Goal: Task Accomplishment & Management: Manage account settings

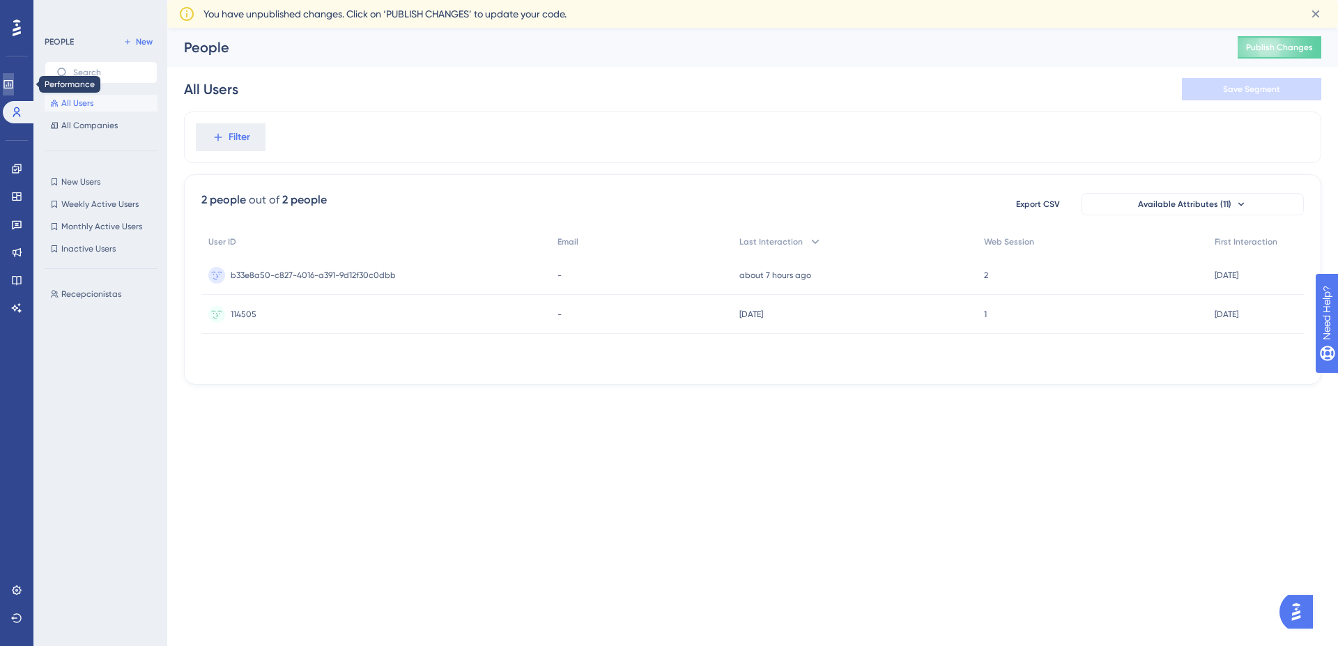
click at [14, 79] on link at bounding box center [8, 84] width 11 height 22
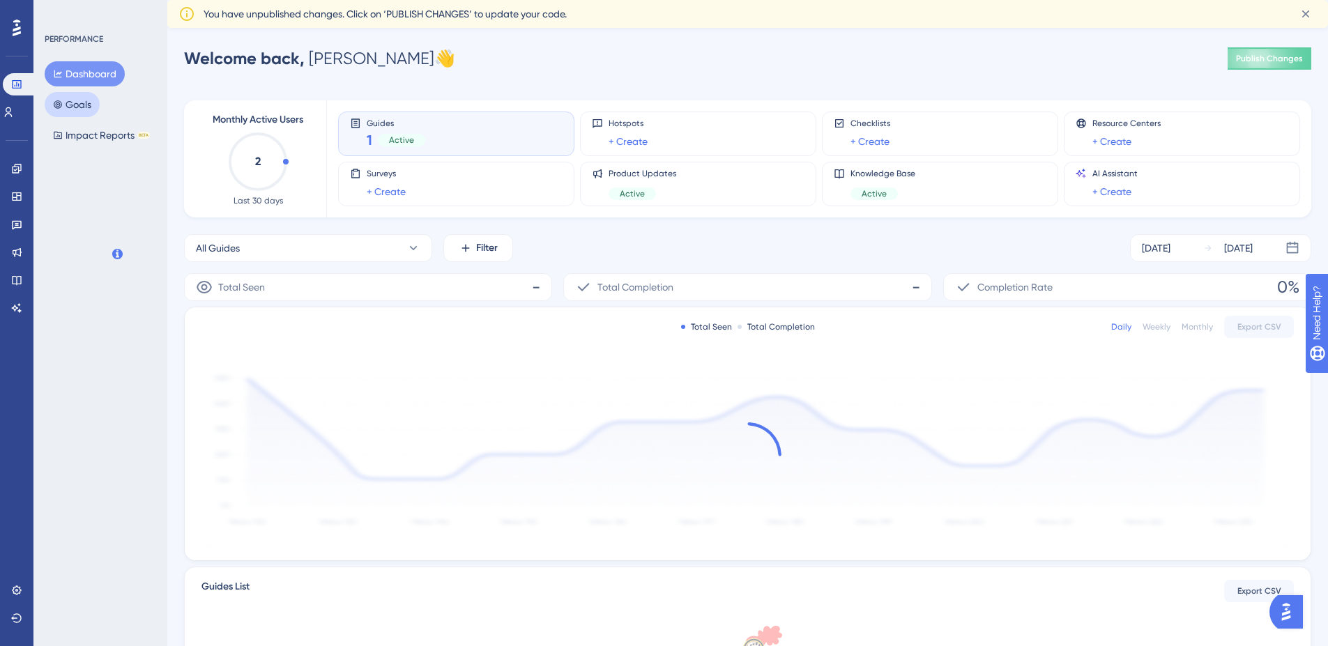
click at [79, 103] on button "Goals" at bounding box center [72, 104] width 55 height 25
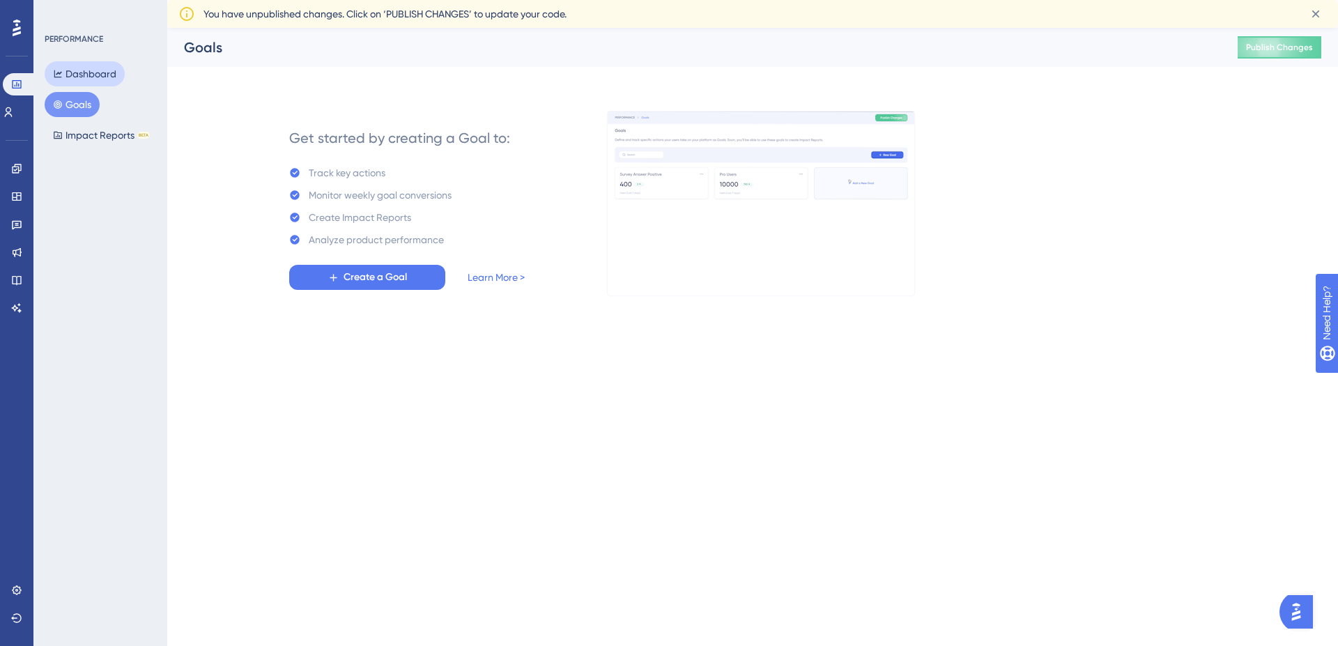
click at [86, 70] on button "Dashboard" at bounding box center [85, 73] width 80 height 25
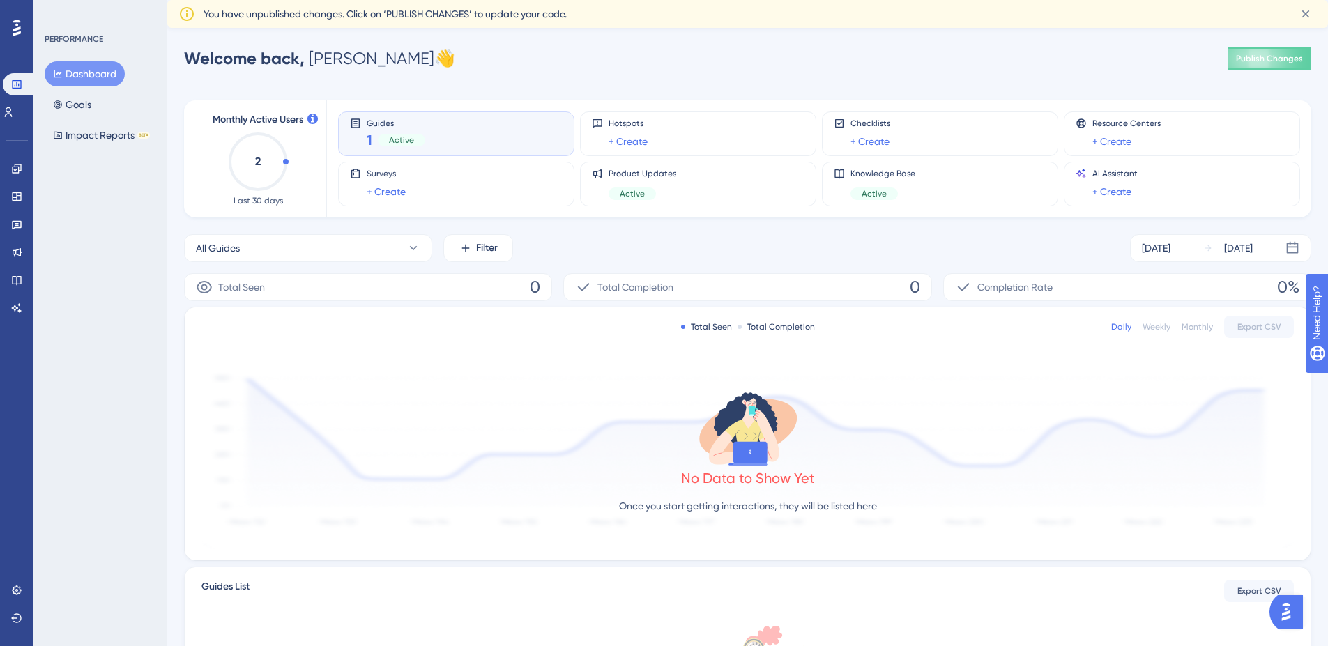
click at [408, 134] on div "Active" at bounding box center [401, 140] width 47 height 13
click at [367, 138] on span "1" at bounding box center [370, 140] width 6 height 20
click at [360, 242] on button "All Guides" at bounding box center [308, 248] width 248 height 28
click at [313, 355] on button "Teste UserGuiding Teste UserGuiding" at bounding box center [308, 361] width 230 height 28
click at [15, 168] on icon at bounding box center [16, 168] width 11 height 11
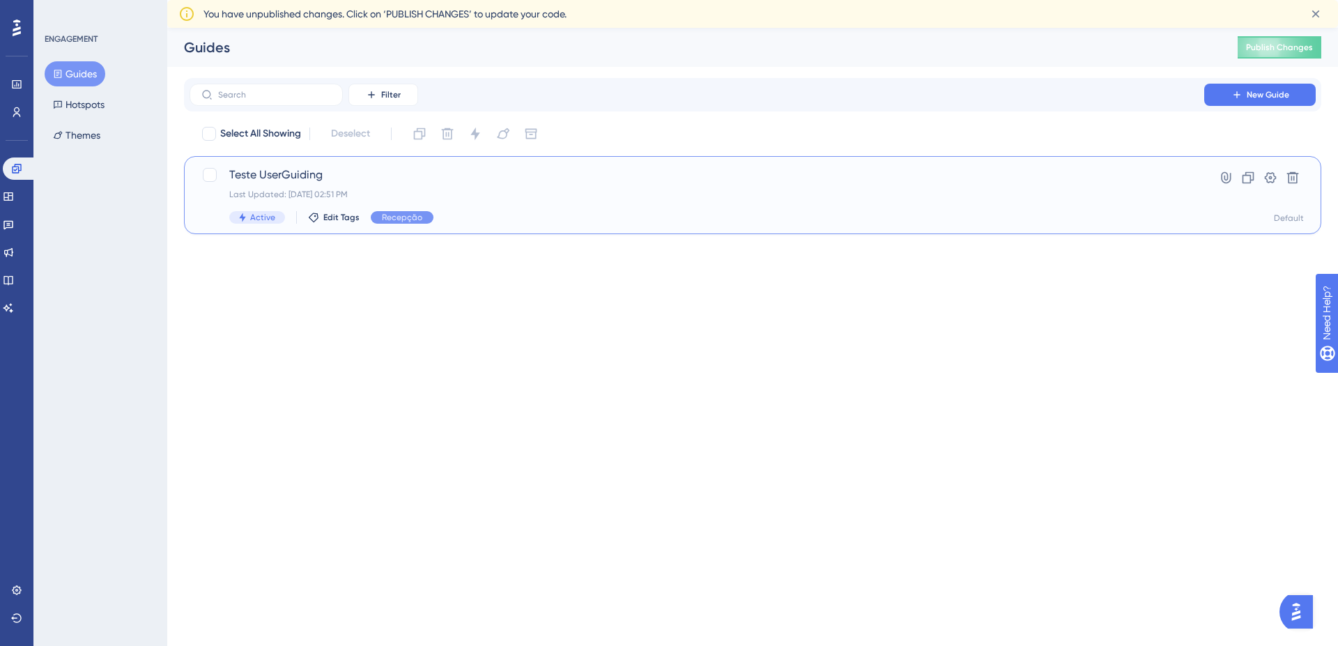
click at [418, 177] on span "Teste UserGuiding" at bounding box center [696, 175] width 935 height 17
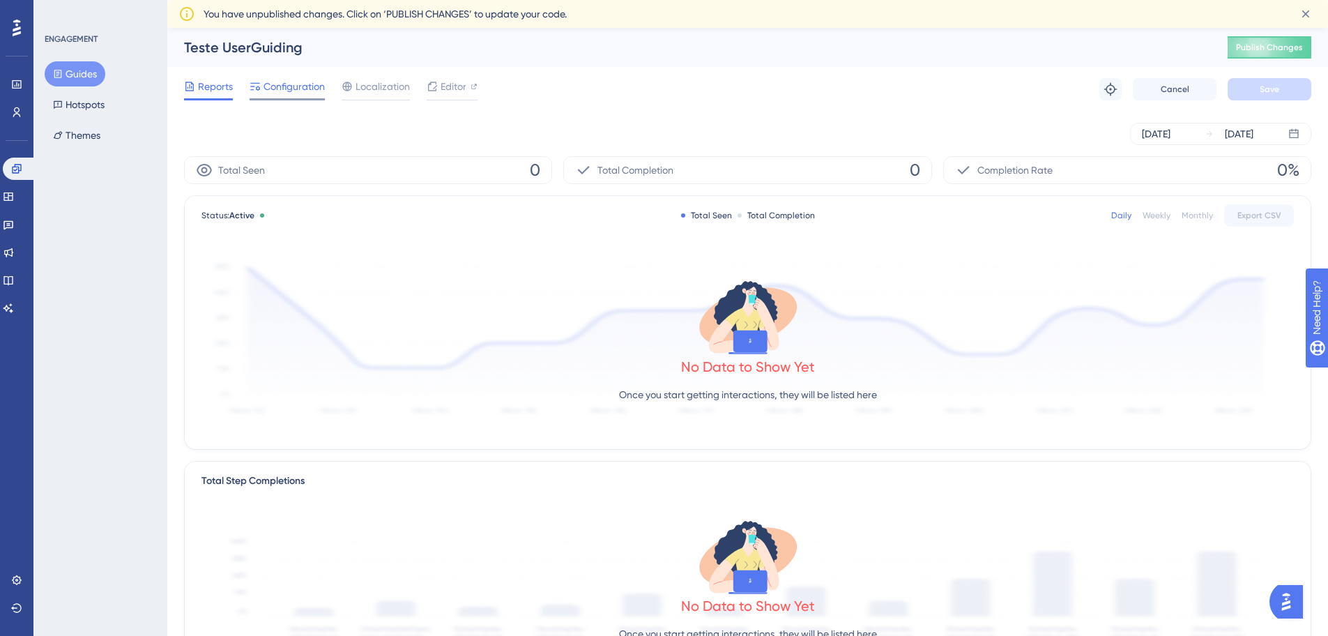
click at [268, 91] on span "Configuration" at bounding box center [293, 86] width 61 height 17
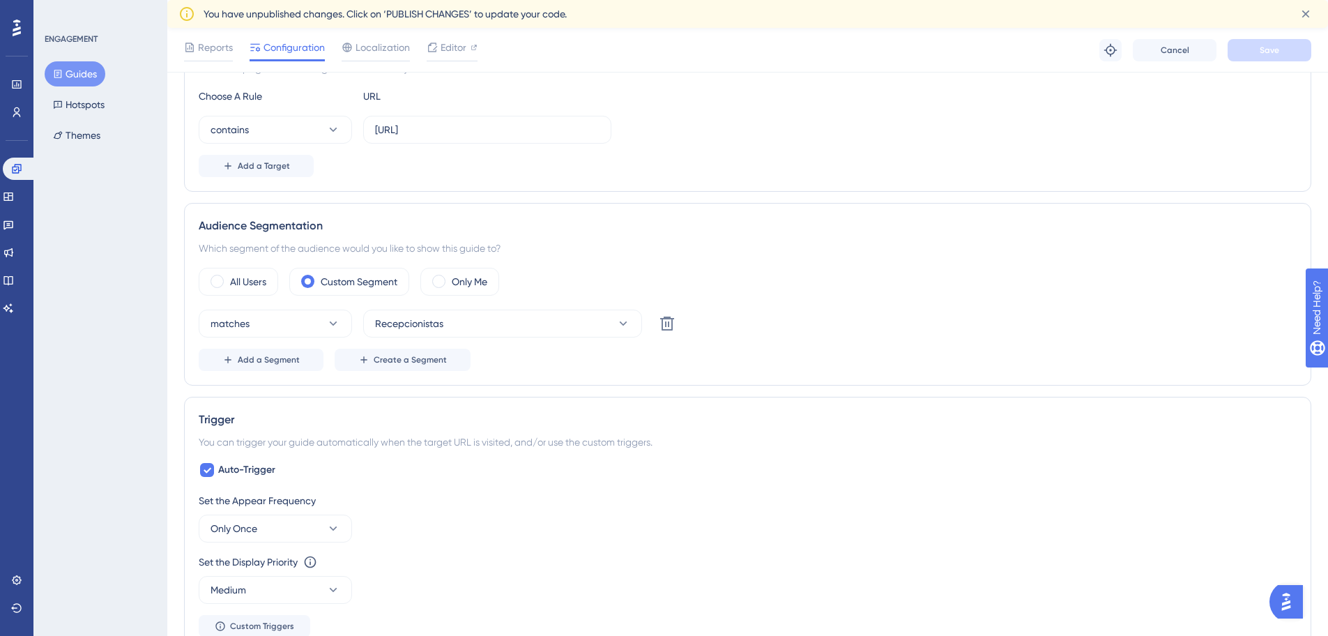
scroll to position [368, 0]
click at [396, 314] on span "Recepcionistas" at bounding box center [409, 321] width 68 height 17
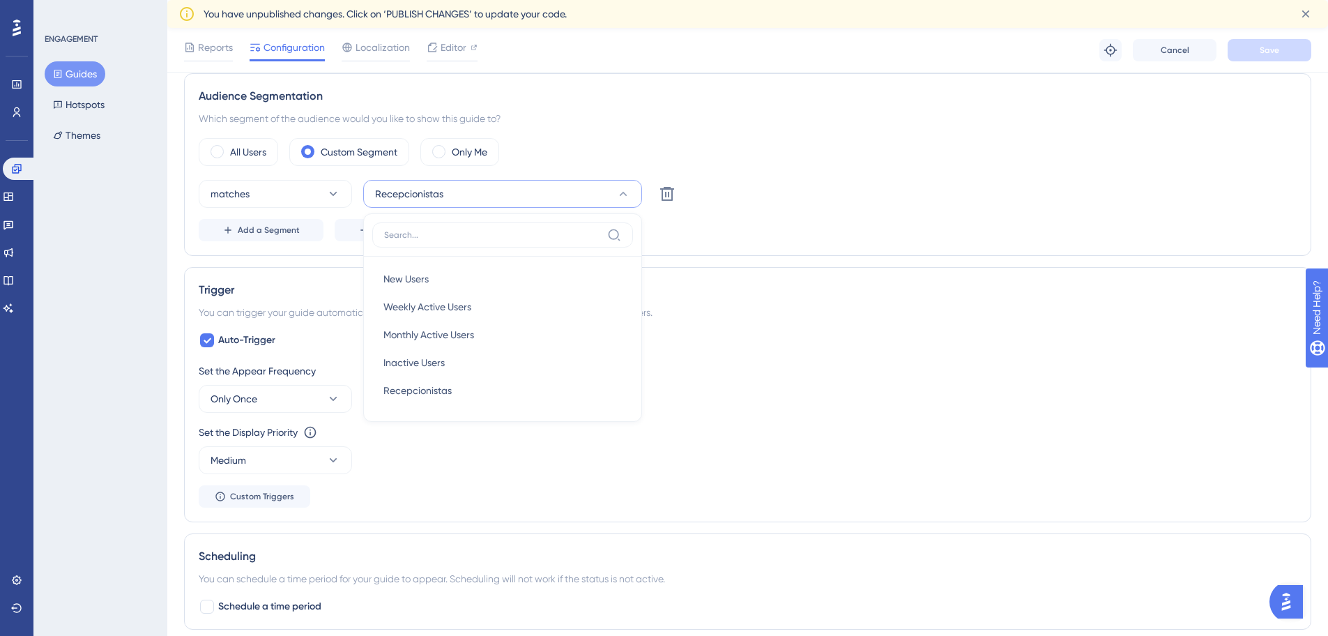
click at [517, 70] on div "Reports Configuration Localization Editor Troubleshoot Cancel Save" at bounding box center [747, 50] width 1161 height 45
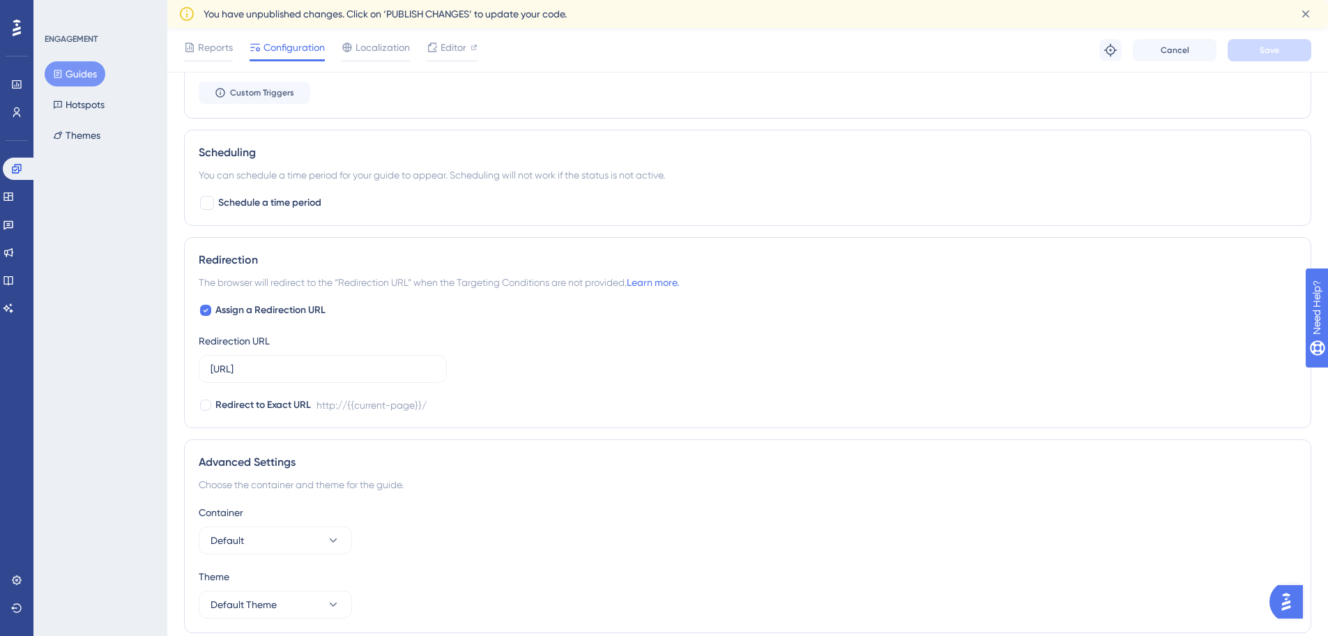
scroll to position [952, 0]
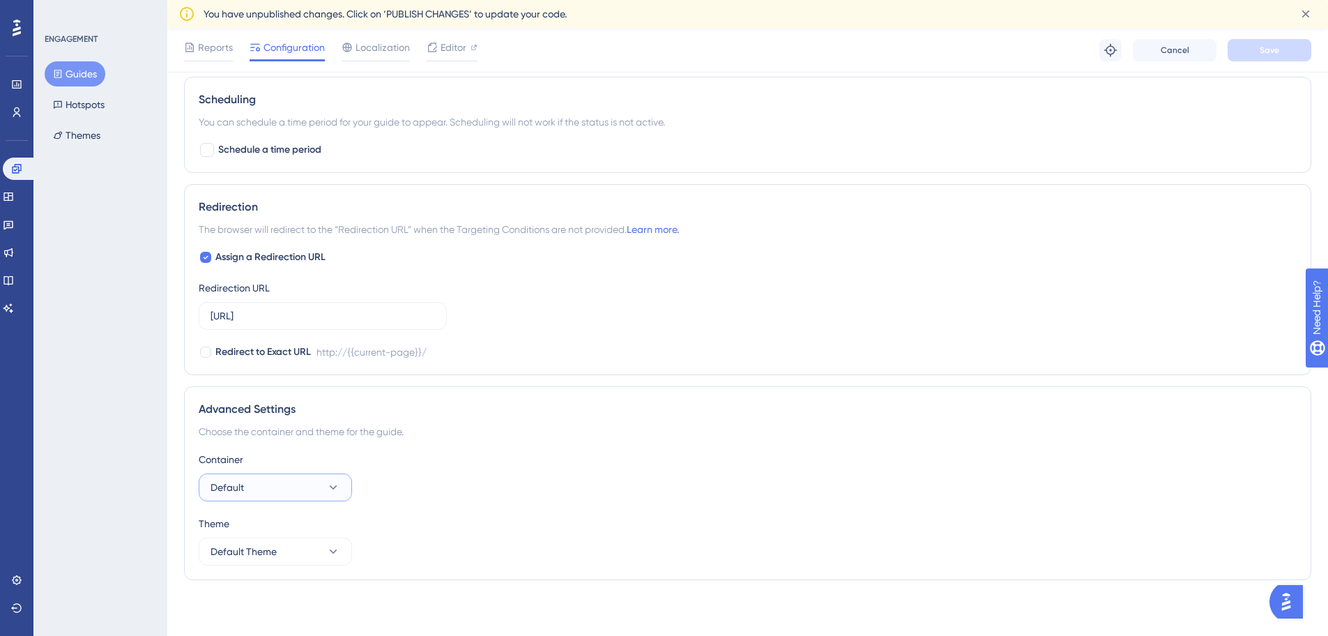
click at [325, 478] on button "Default" at bounding box center [275, 487] width 153 height 28
click at [313, 557] on button "Default Theme" at bounding box center [275, 551] width 153 height 28
click at [155, 240] on div "ENGAGEMENT Guides Hotspots Themes" at bounding box center [100, 318] width 134 height 636
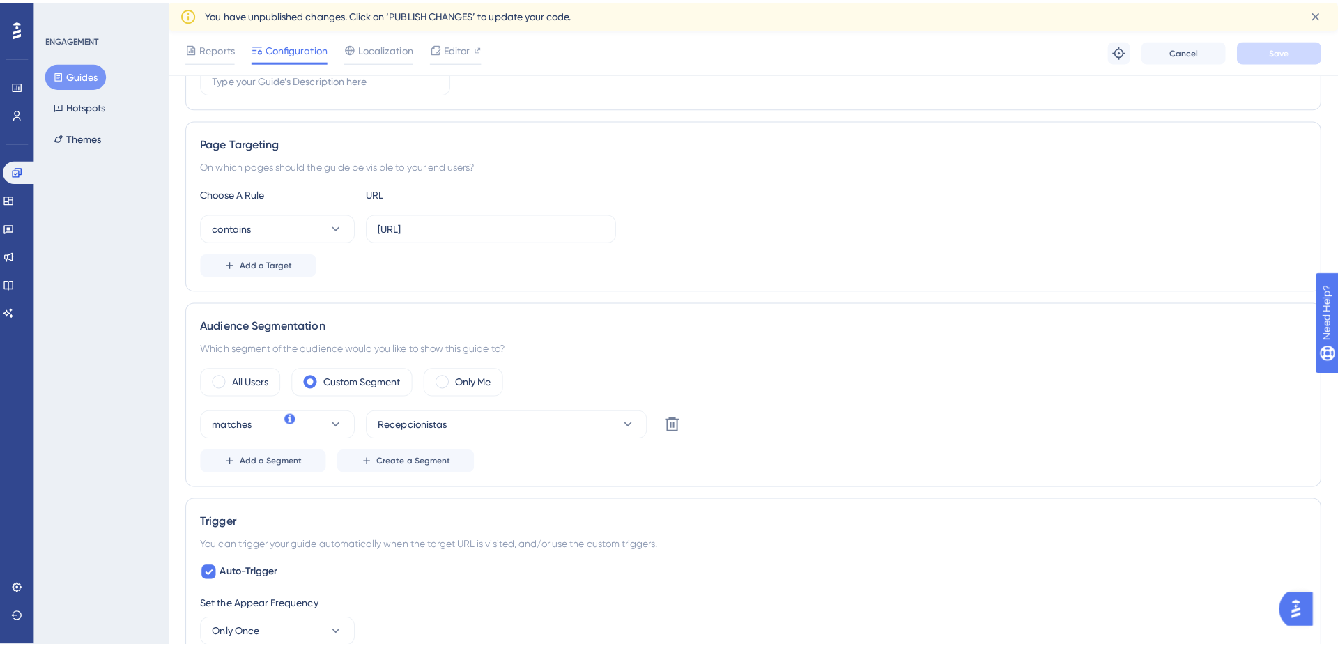
scroll to position [0, 0]
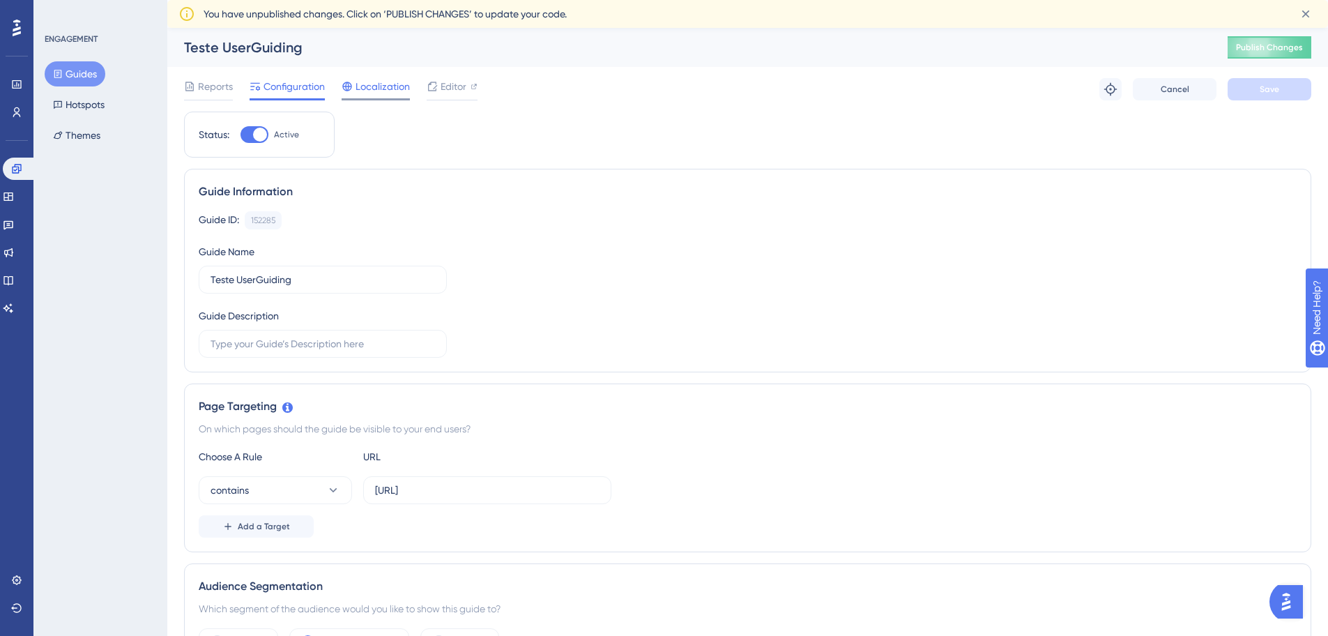
click at [374, 91] on span "Localization" at bounding box center [382, 86] width 54 height 17
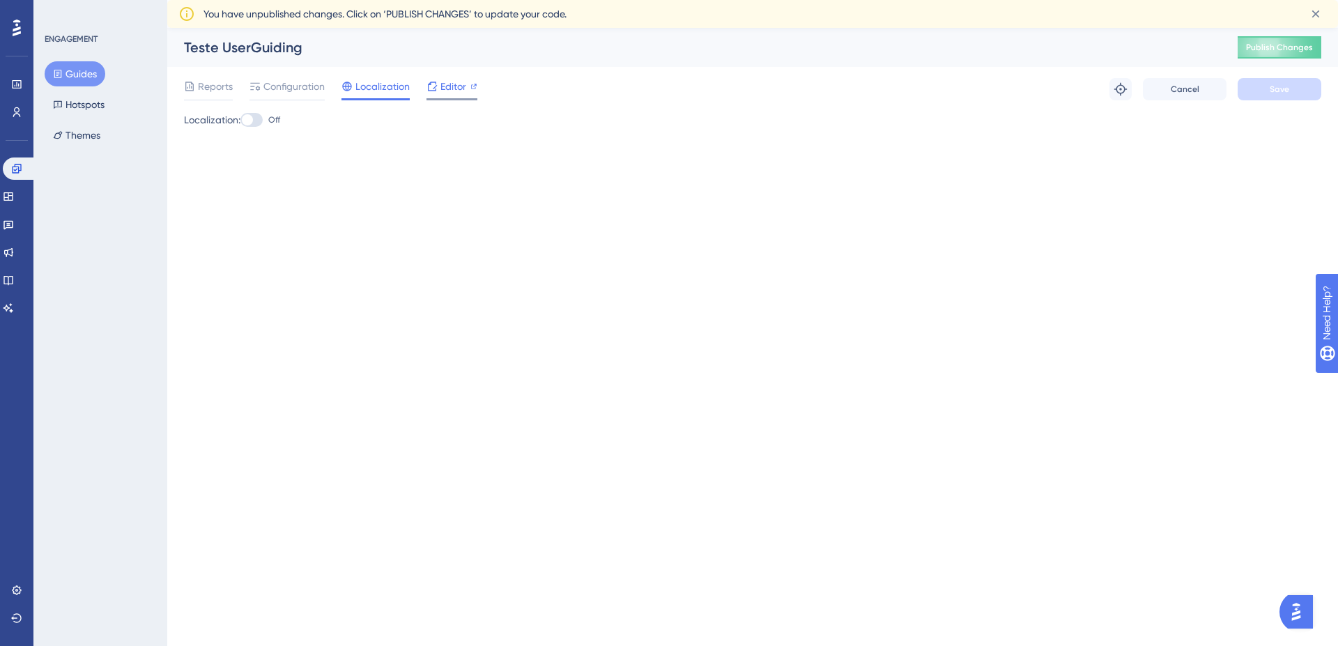
click at [436, 86] on icon at bounding box center [432, 86] width 9 height 9
